Goal: Information Seeking & Learning: Learn about a topic

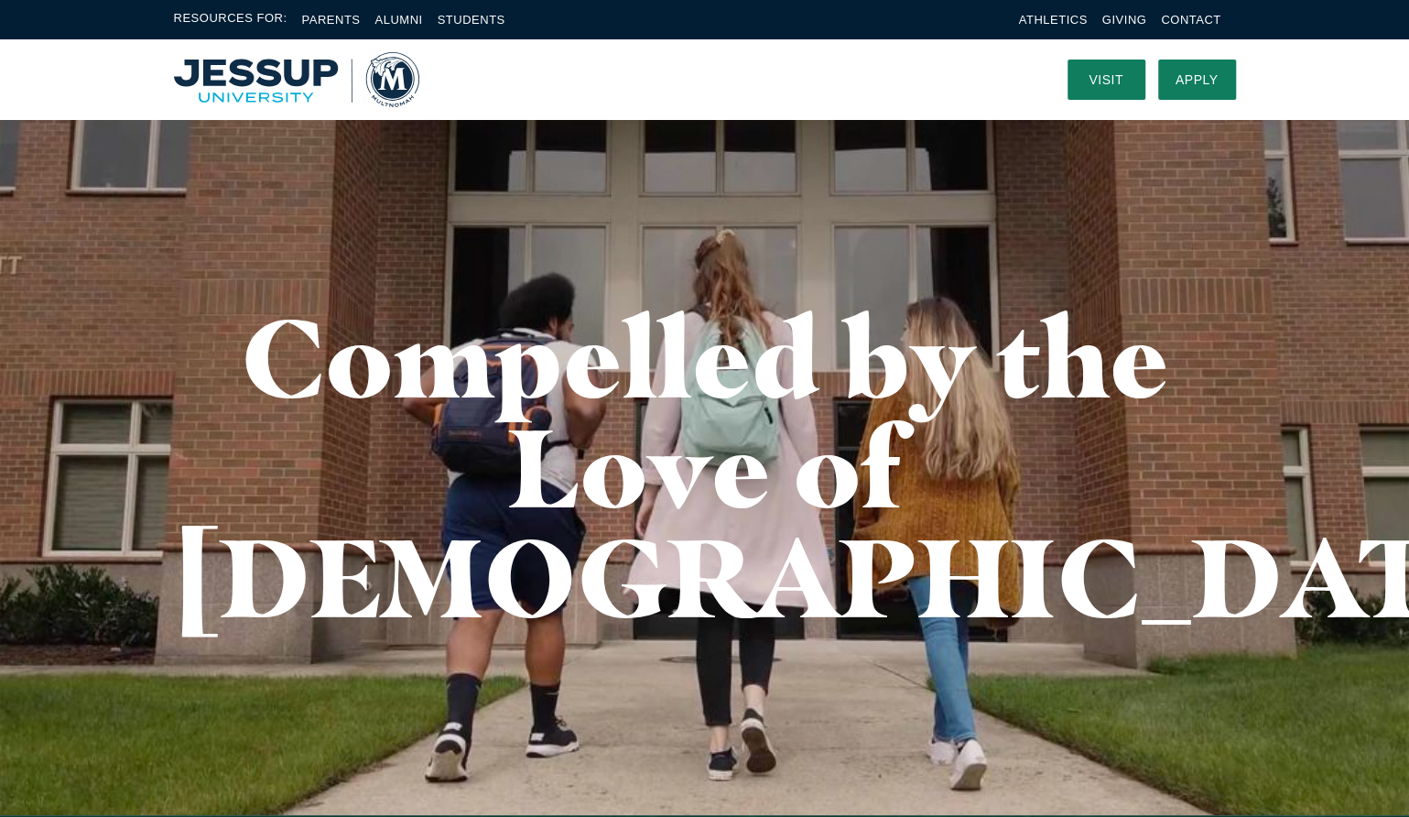
click at [455, 10] on li "Students" at bounding box center [472, 19] width 68 height 21
click at [456, 26] on link "Students" at bounding box center [472, 20] width 68 height 14
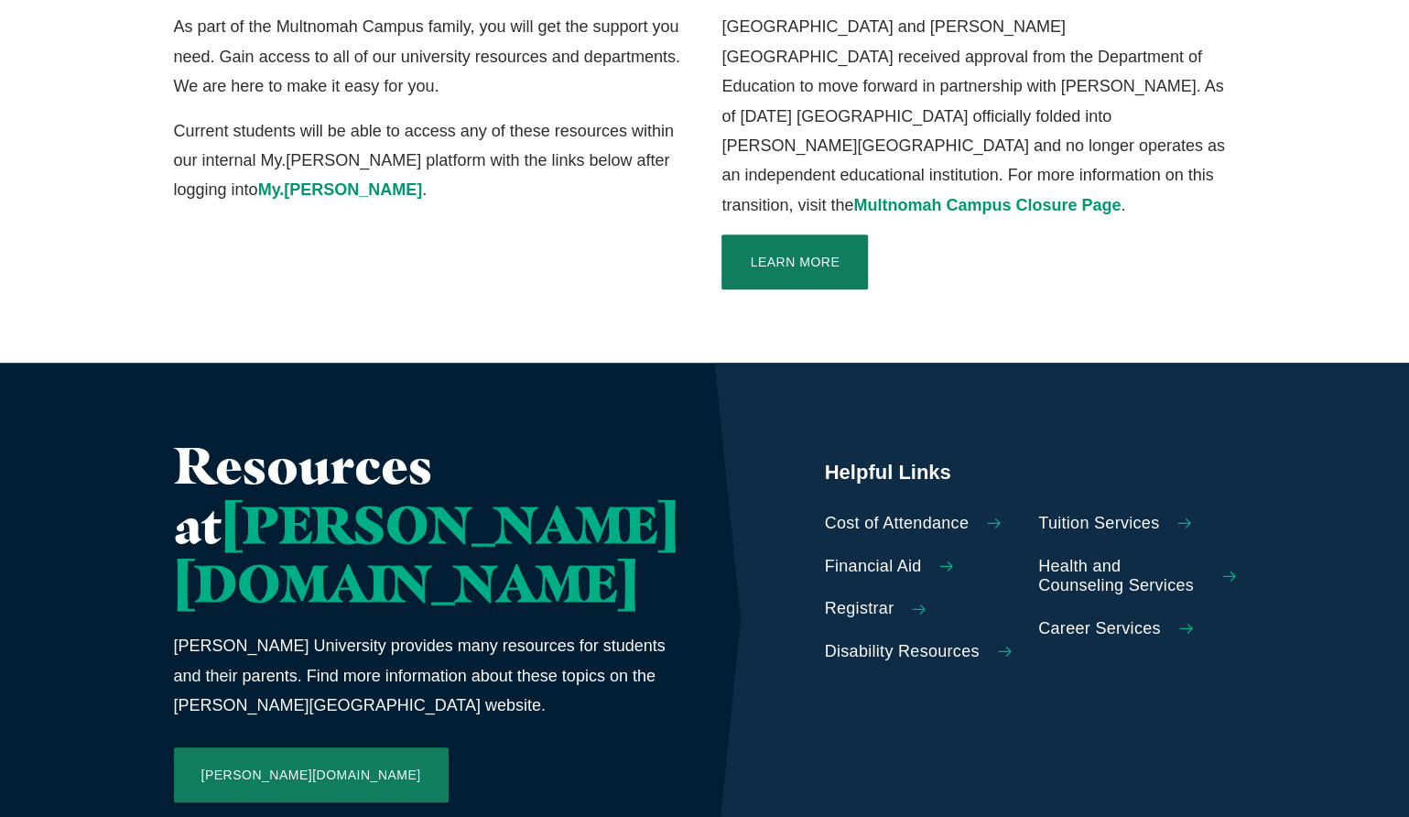
scroll to position [568, 0]
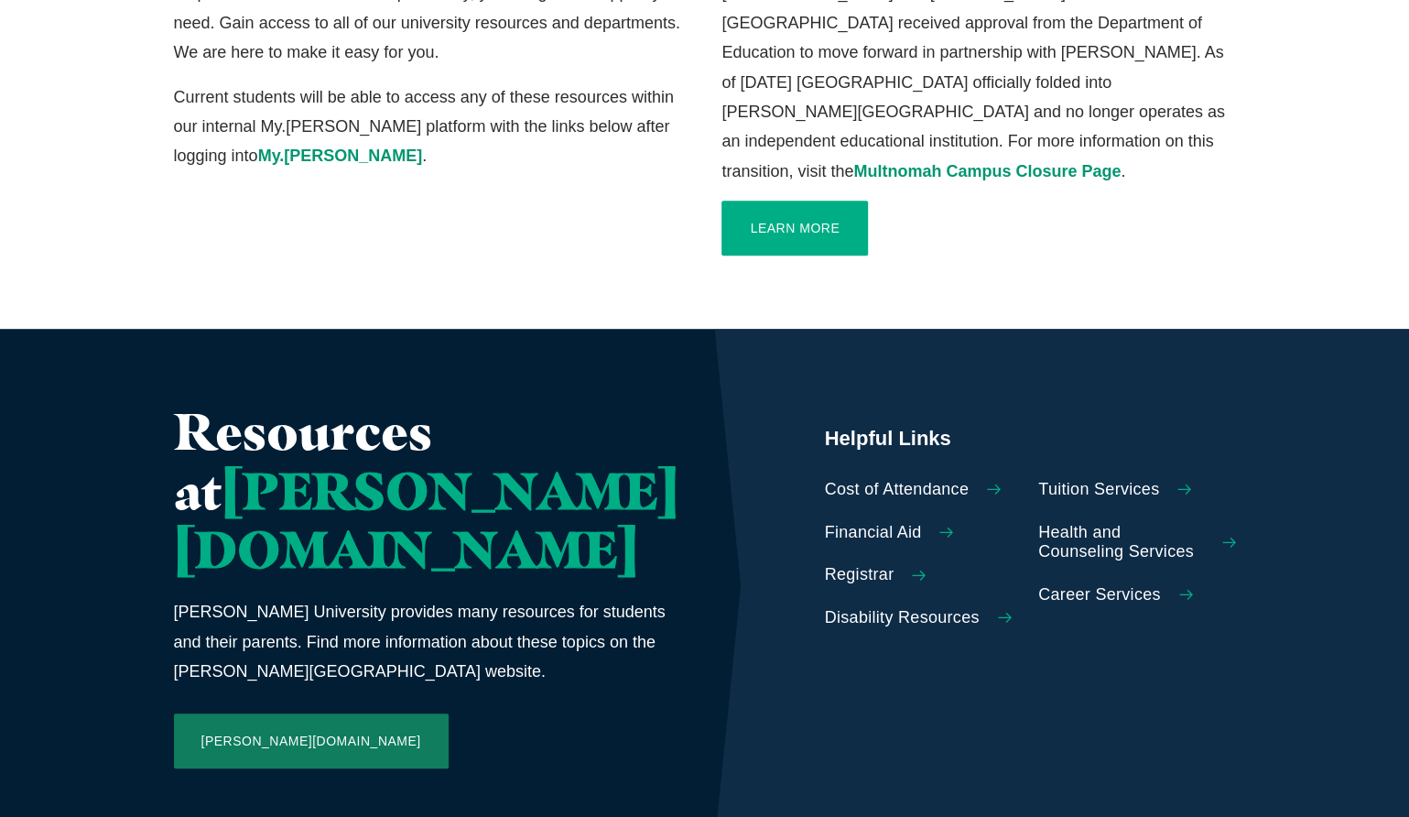
click at [804, 201] on link "Learn More" at bounding box center [795, 228] width 147 height 55
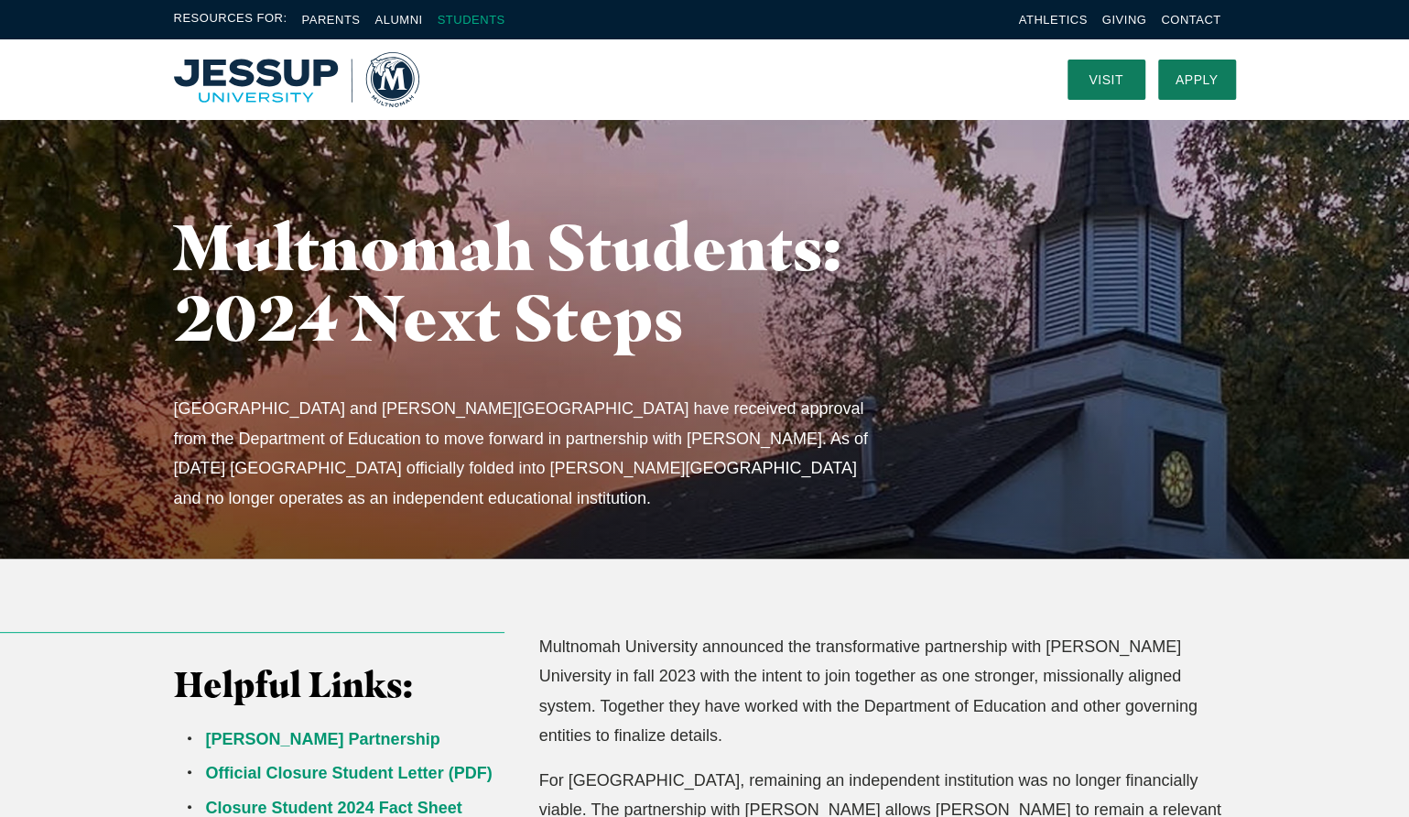
click at [471, 16] on link "Students" at bounding box center [472, 20] width 68 height 14
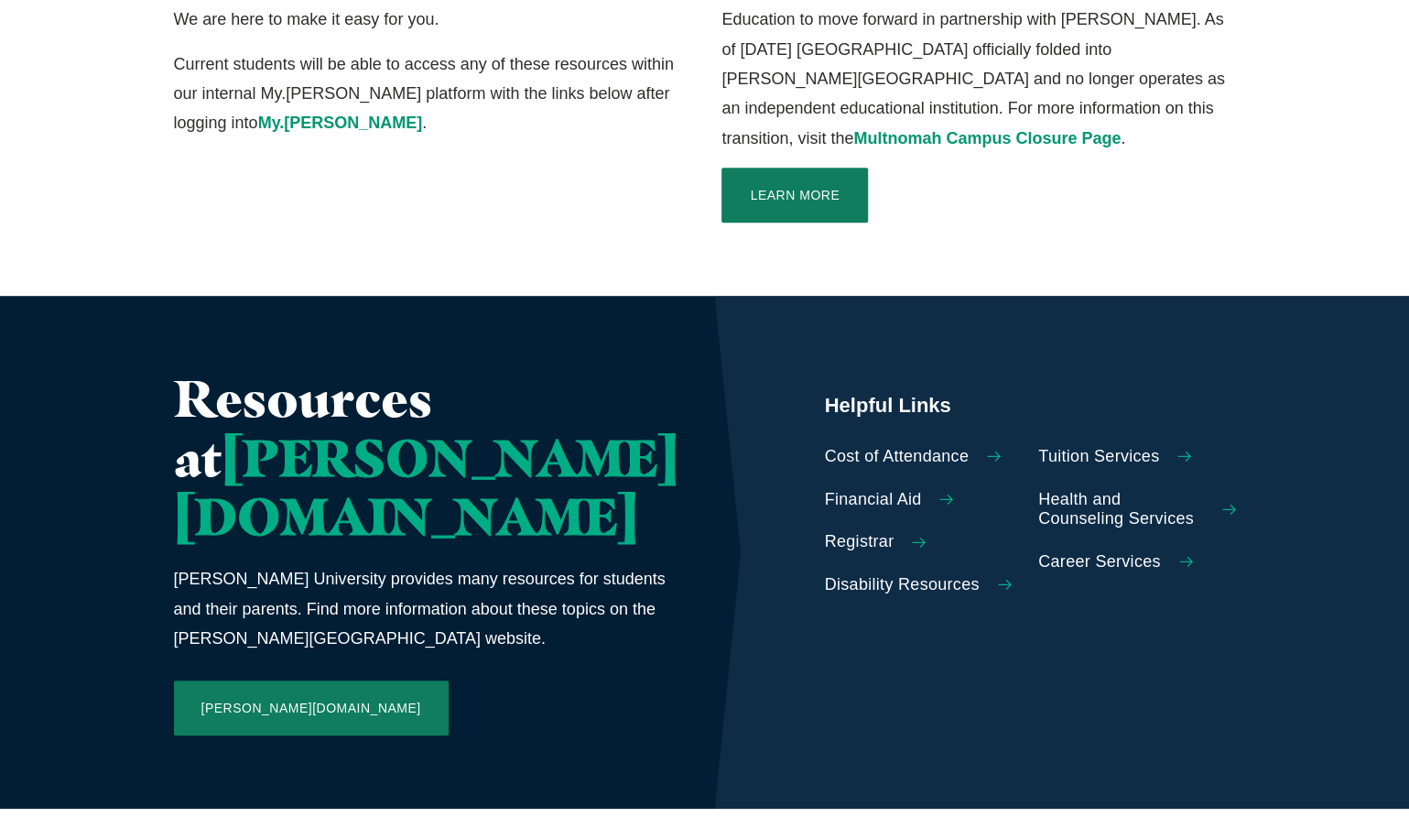
scroll to position [603, 0]
